Goal: Information Seeking & Learning: Learn about a topic

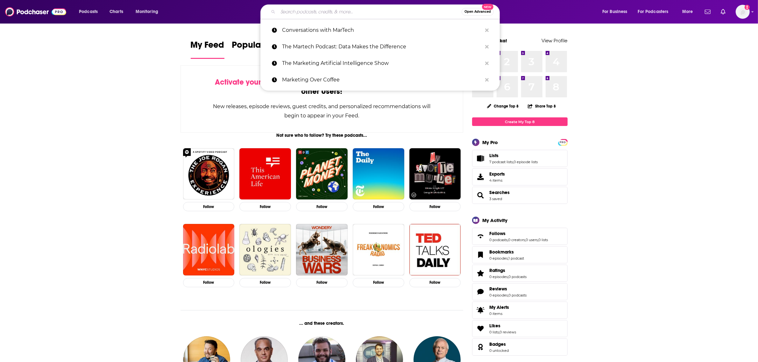
click at [422, 11] on input "Search podcasts, credits, & more..." at bounding box center [370, 12] width 184 height 10
paste input "/ Technology Reseller News"
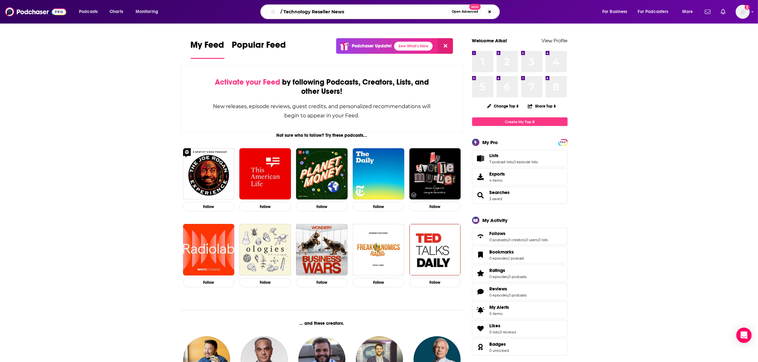
drag, startPoint x: 354, startPoint y: 9, endPoint x: 269, endPoint y: 10, distance: 85.3
click at [269, 10] on div "/ Technology Reseller News Open Advanced New" at bounding box center [379, 11] width 239 height 15
click at [287, 13] on input "/ Technology Reseller News" at bounding box center [363, 12] width 171 height 10
type input "Technology Reseller News"
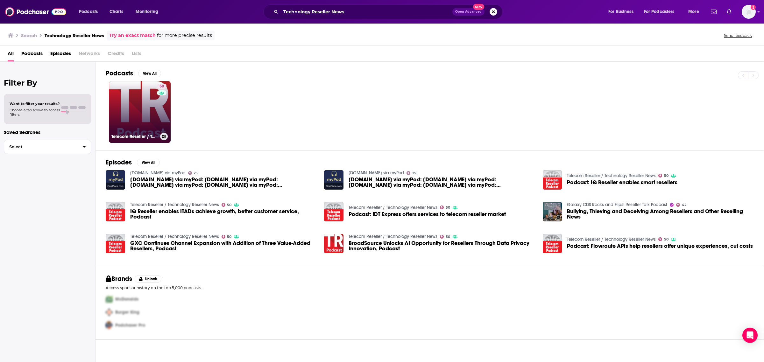
click at [129, 120] on link "50 Telecom Reseller / Technology Reseller News" at bounding box center [140, 112] width 62 height 62
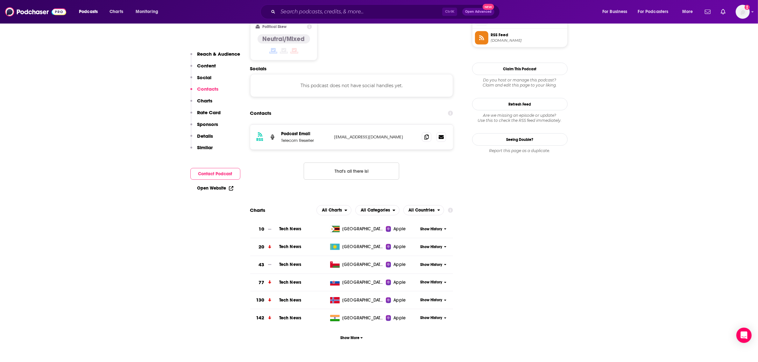
scroll to position [531, 0]
click at [360, 336] on icon "button" at bounding box center [361, 338] width 3 height 4
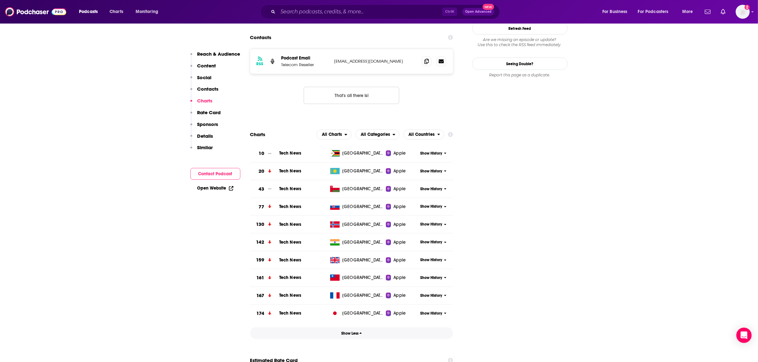
scroll to position [604, 0]
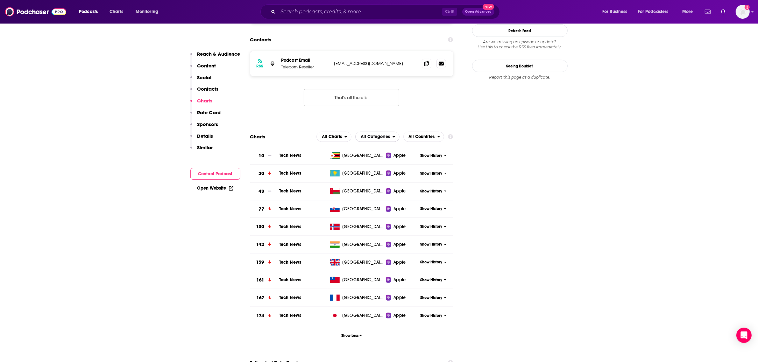
click at [380, 131] on span "All Categories" at bounding box center [374, 136] width 37 height 11
click at [413, 131] on span "All Countries" at bounding box center [421, 136] width 34 height 11
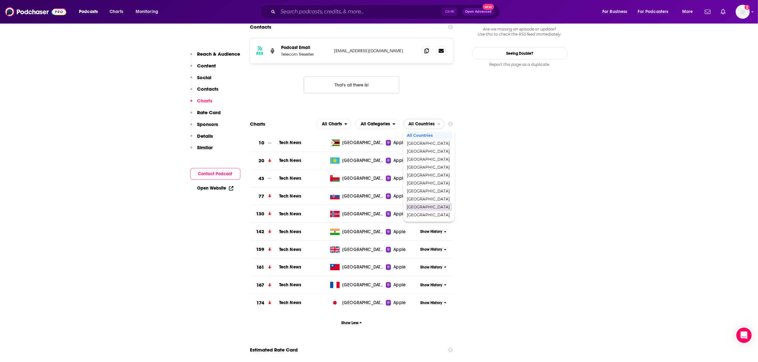
scroll to position [606, 0]
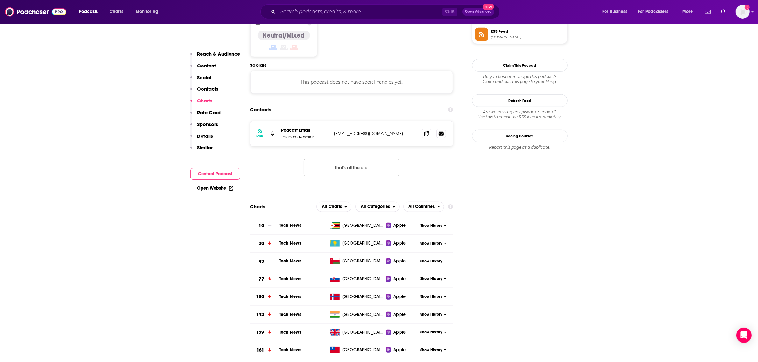
scroll to position [534, 0]
click at [427, 131] on icon at bounding box center [426, 133] width 4 height 5
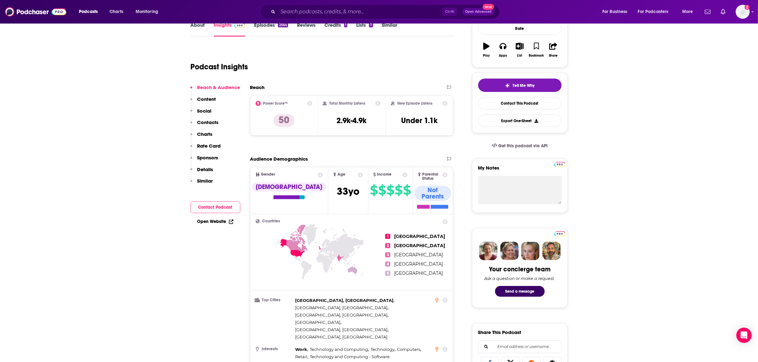
scroll to position [0, 0]
